Goal: Information Seeking & Learning: Learn about a topic

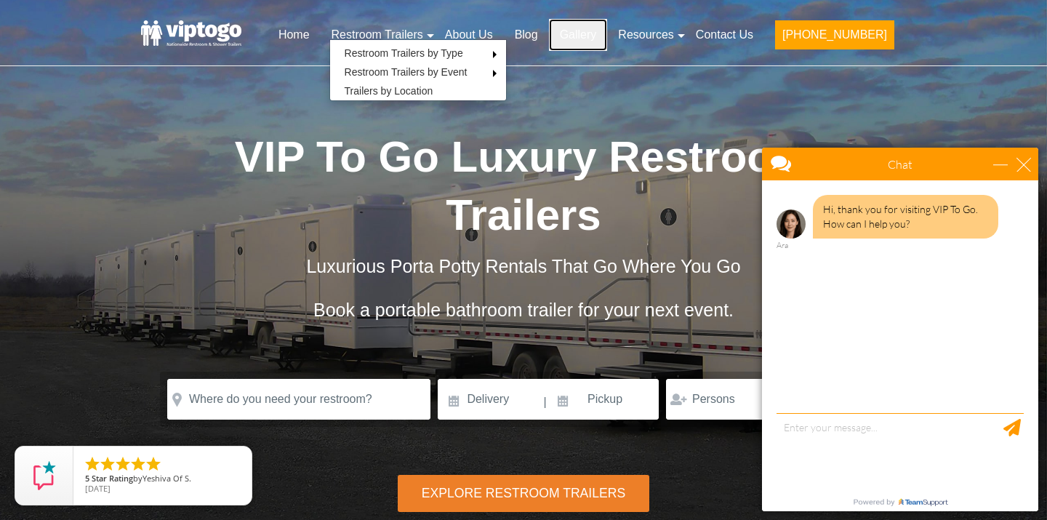
click at [608, 36] on link "Gallery" at bounding box center [578, 35] width 59 height 32
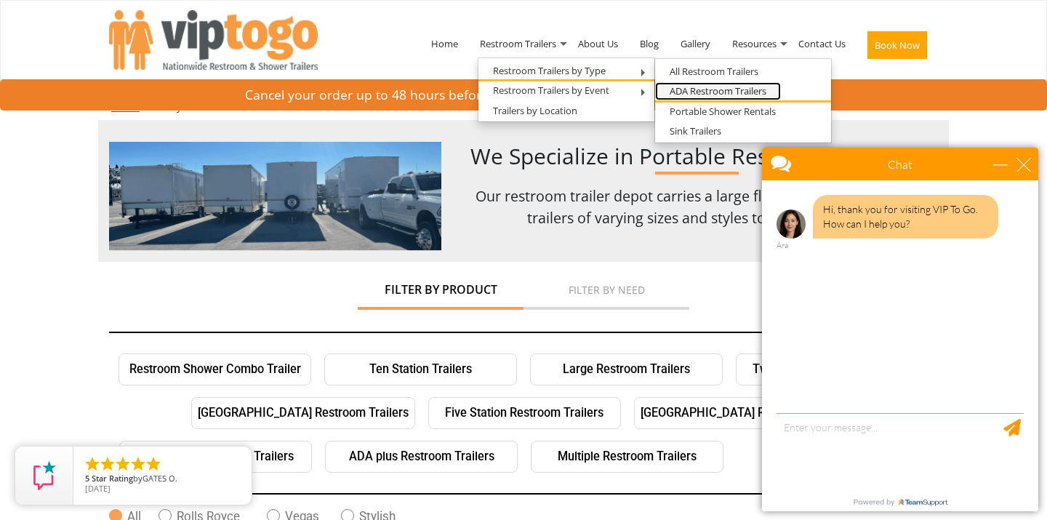
click at [698, 89] on link "ADA Restroom Trailers" at bounding box center [718, 91] width 126 height 18
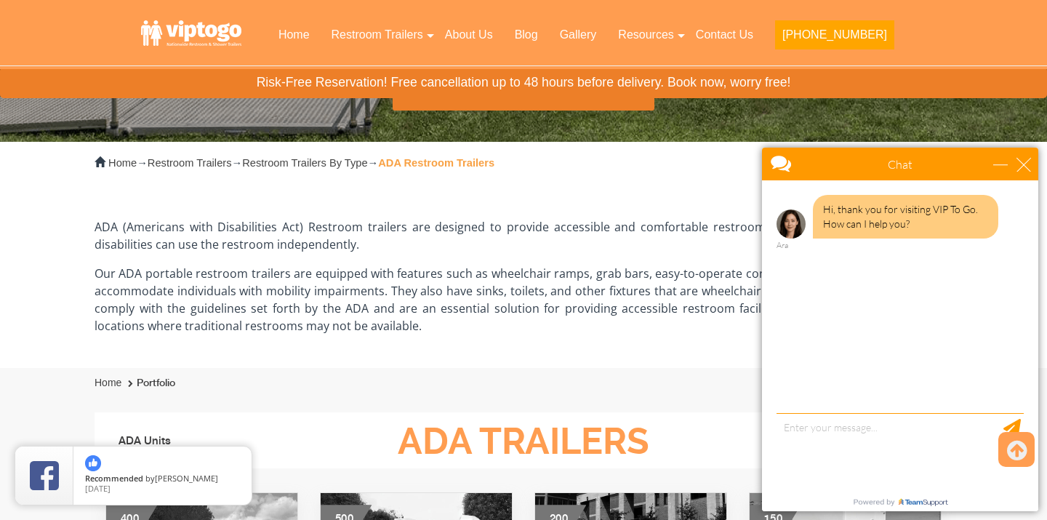
scroll to position [310, 0]
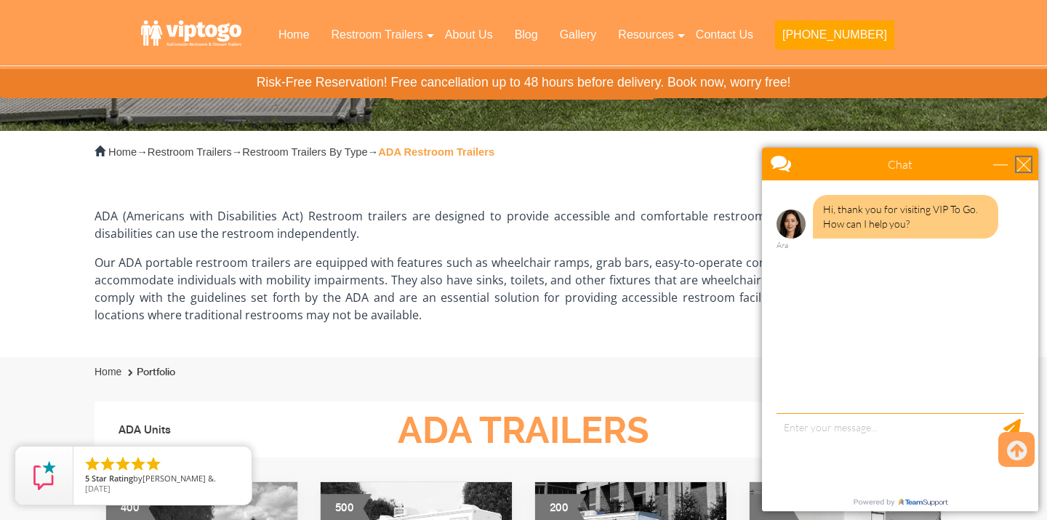
click at [1023, 160] on div "close" at bounding box center [1023, 164] width 15 height 15
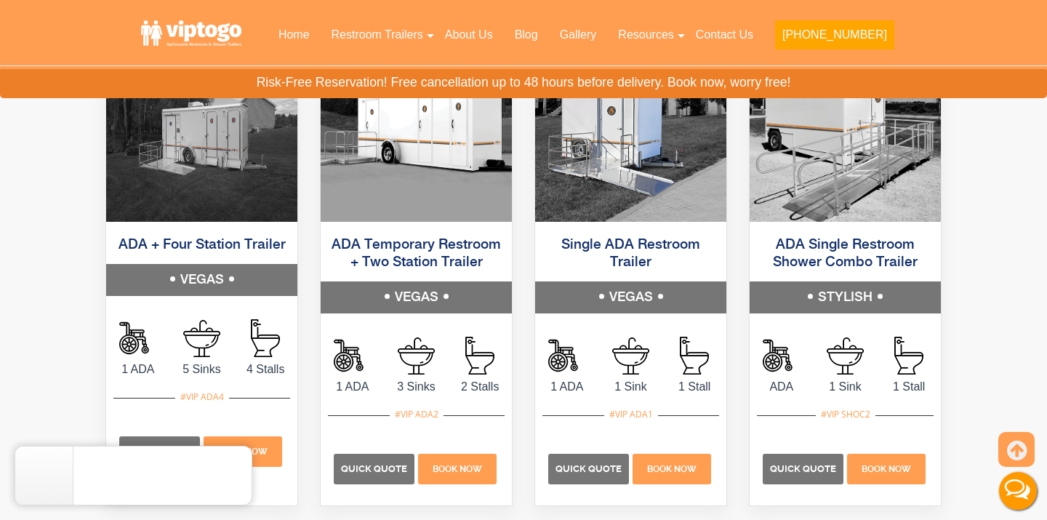
scroll to position [577, 0]
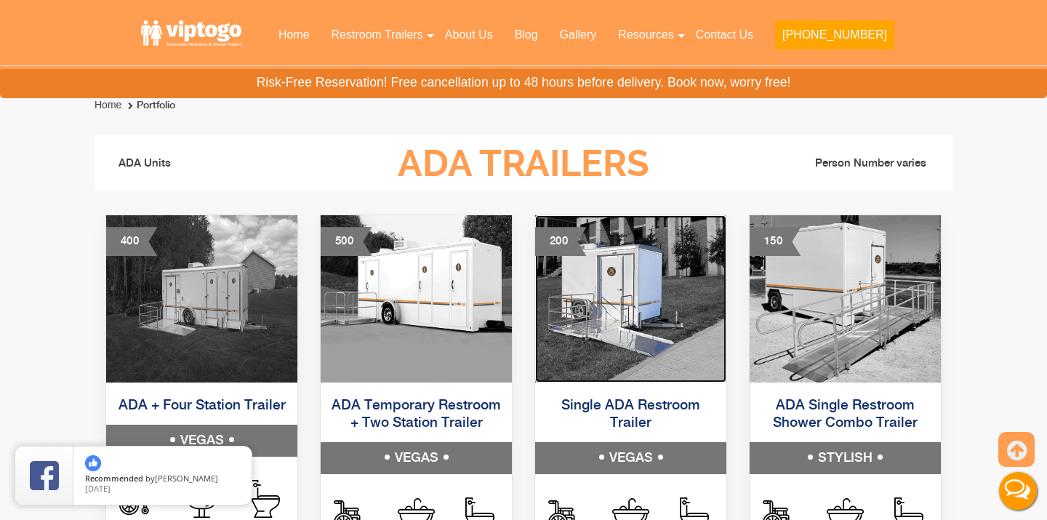
click at [632, 317] on img at bounding box center [630, 298] width 191 height 167
click at [636, 300] on img at bounding box center [630, 298] width 191 height 167
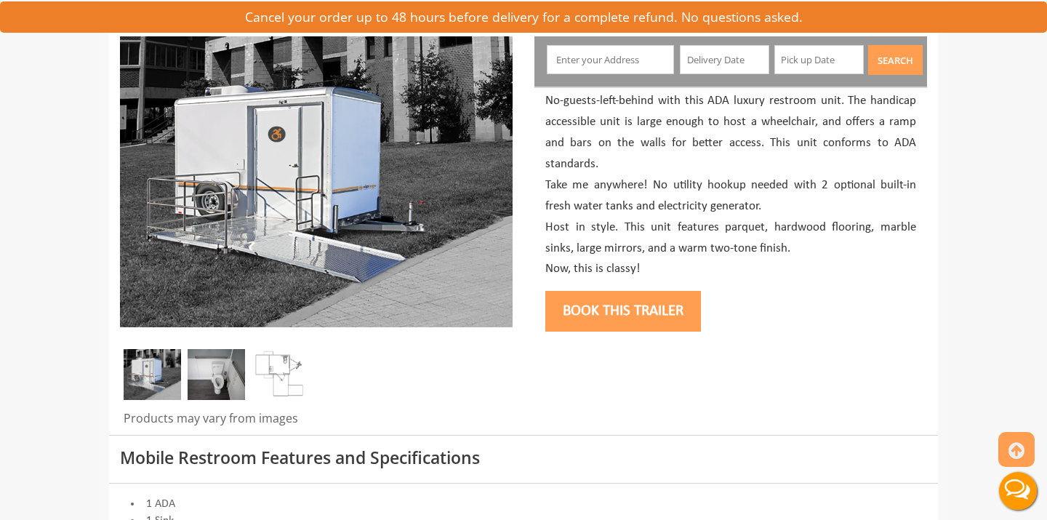
scroll to position [339, 0]
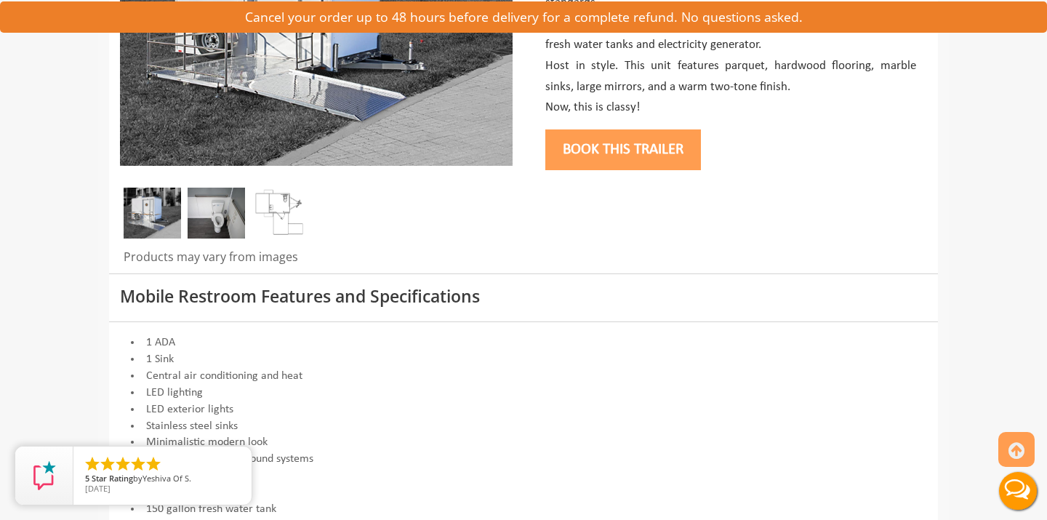
click at [209, 209] on img at bounding box center [216, 213] width 57 height 51
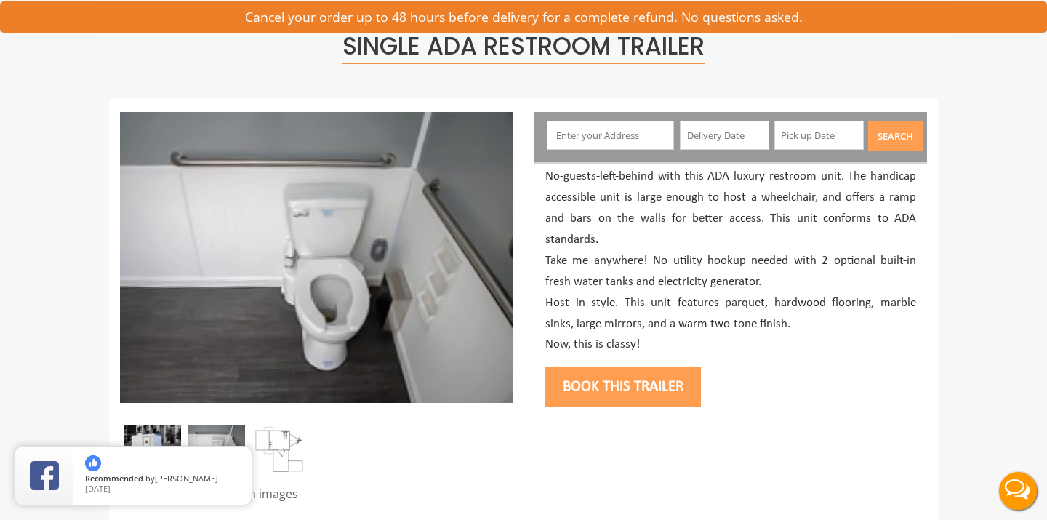
scroll to position [0, 0]
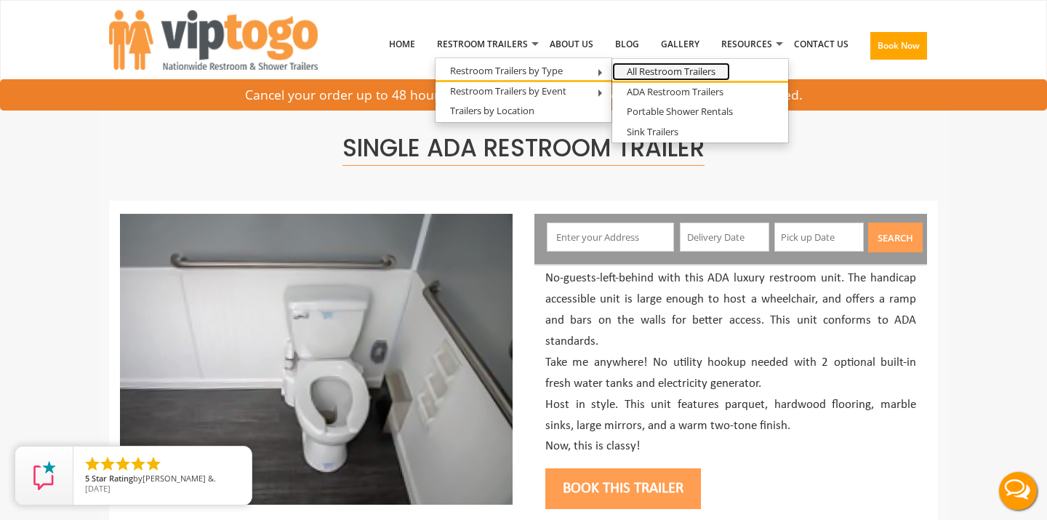
click at [646, 73] on link "All Restroom Trailers" at bounding box center [671, 72] width 118 height 18
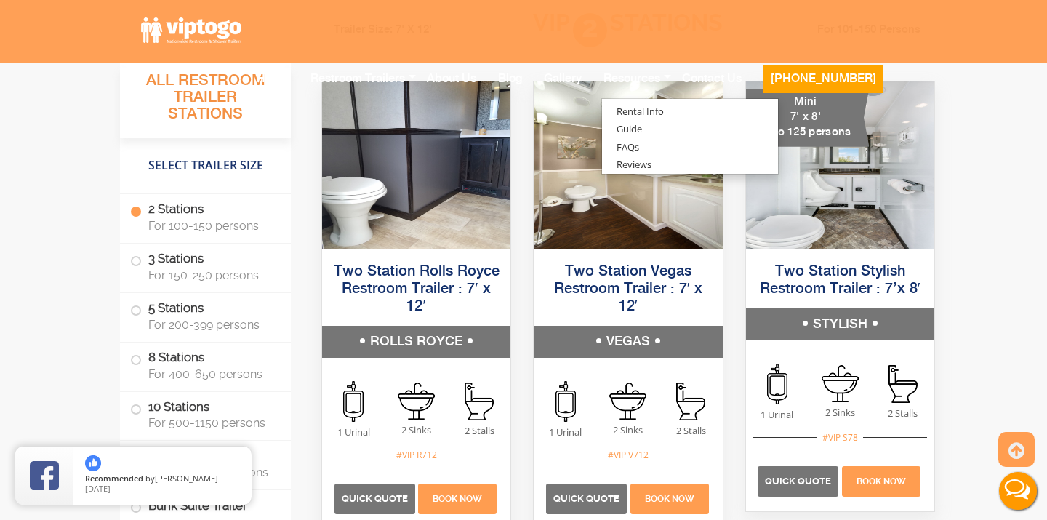
scroll to position [1049, 0]
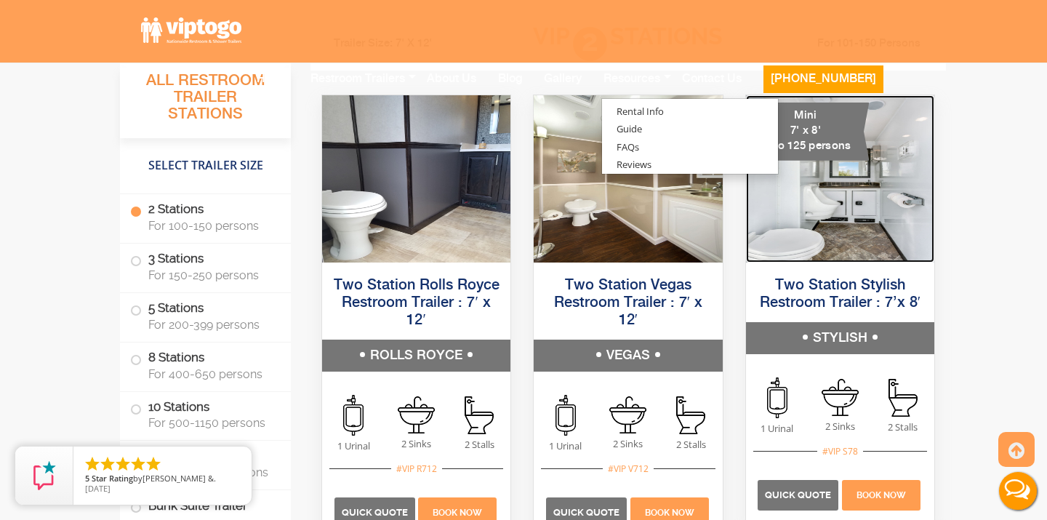
click at [836, 212] on img at bounding box center [840, 178] width 188 height 167
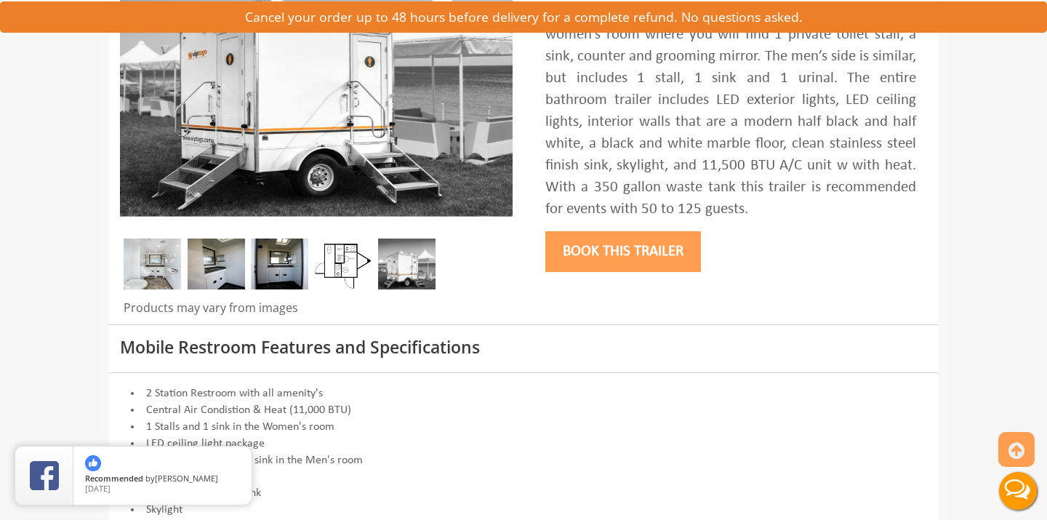
scroll to position [271, 0]
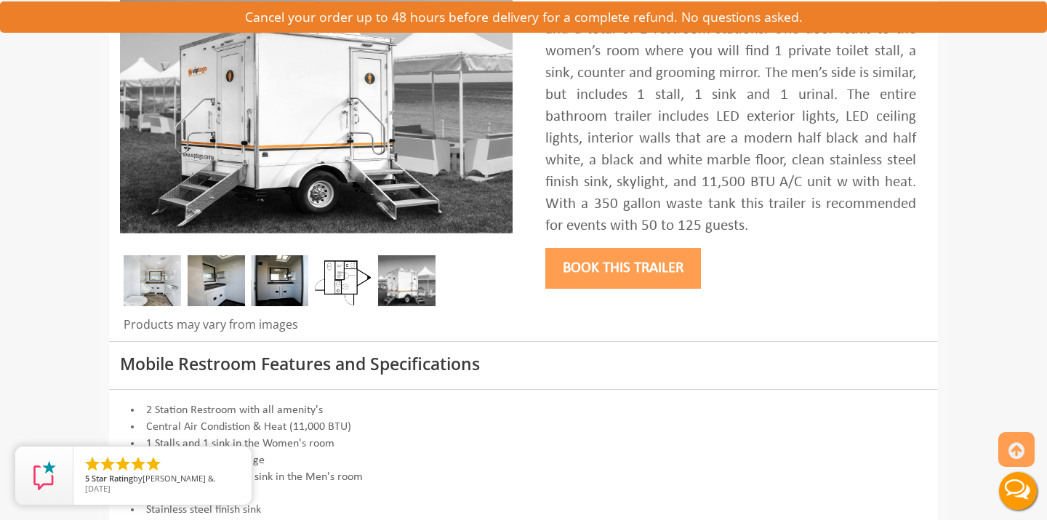
click at [273, 289] on img at bounding box center [279, 280] width 57 height 51
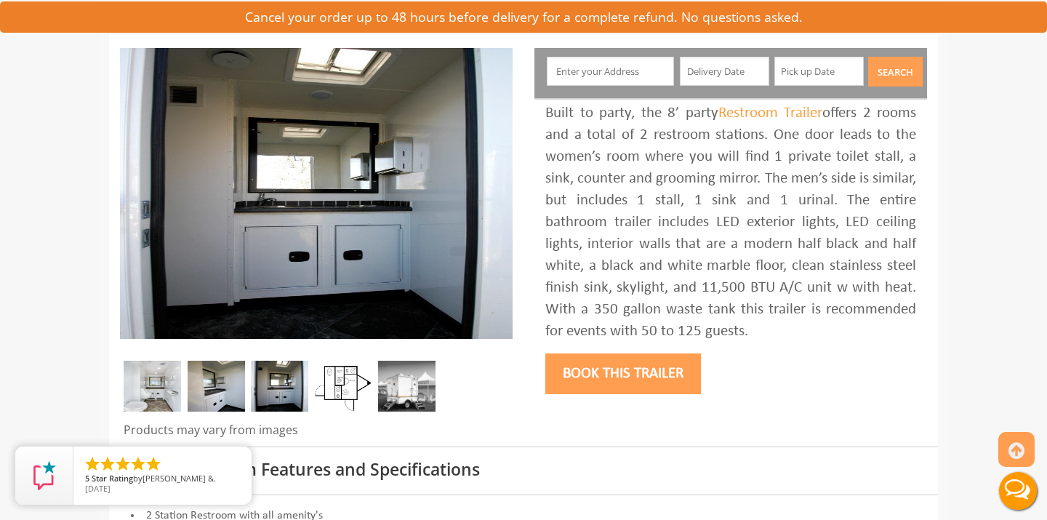
scroll to position [153, 0]
